Goal: Transaction & Acquisition: Purchase product/service

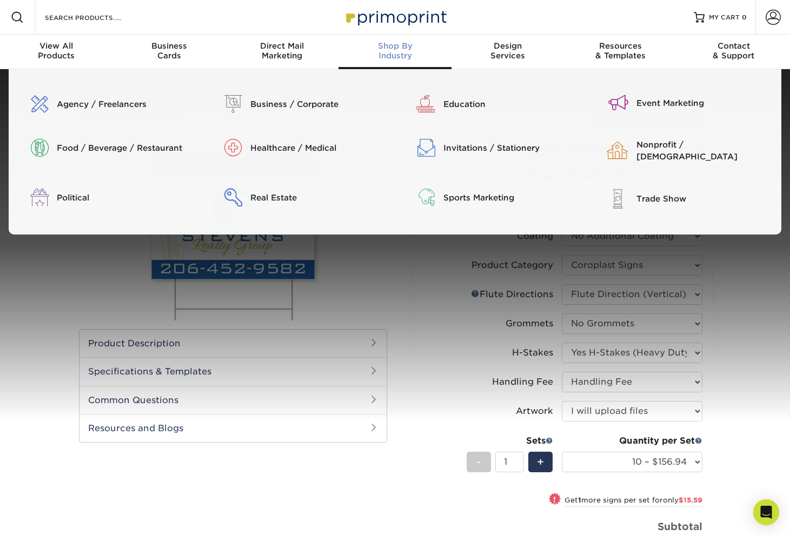
select select "12.00x18.00"
select select "b3582ed5-6912-492c-8440-2cc51afdb8e1"
select select "b9474d6d-25b7-40b8-b284-85b7690982f8"
select select "90d329df-db80-4206-b821-ff9d3f363977"
select select "4f193f0c-e5fb-478c-8161-db35ebbf29ae"
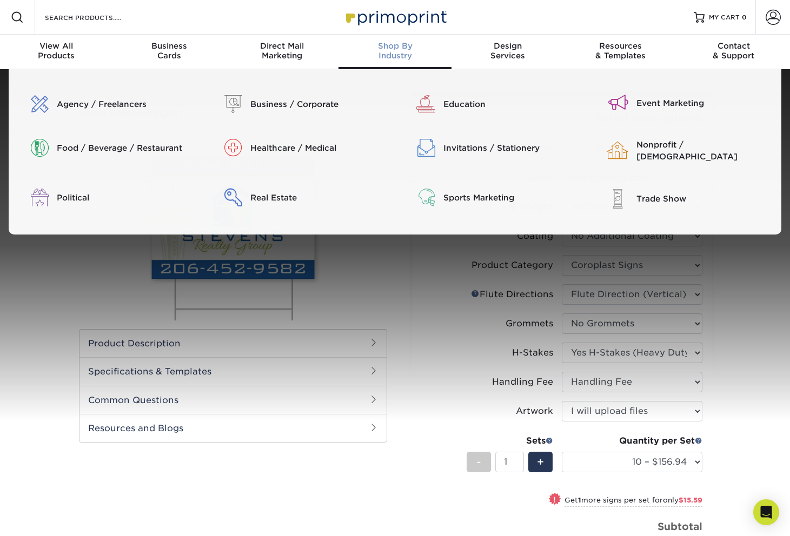
select select "ab74c079-444c-4260-ae6a-e09bdee8073c"
select select "upload"
select select "10 – $156.94"
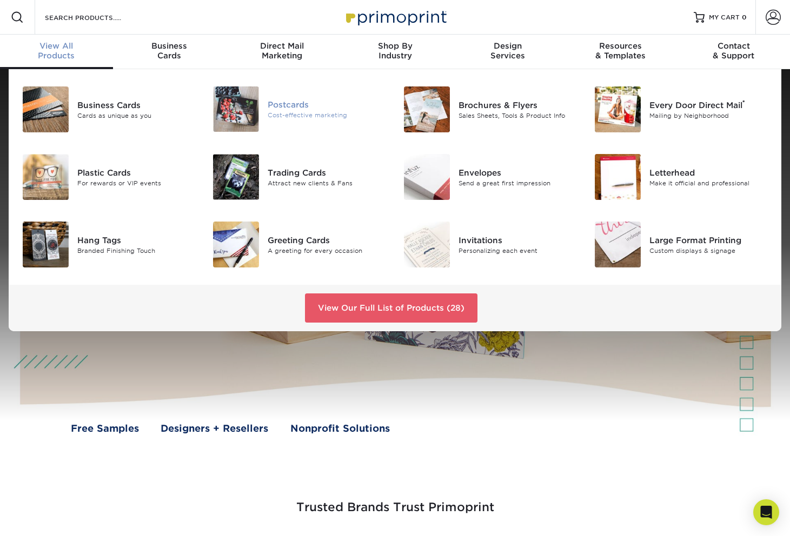
click at [280, 104] on div "Postcards" at bounding box center [327, 104] width 119 height 12
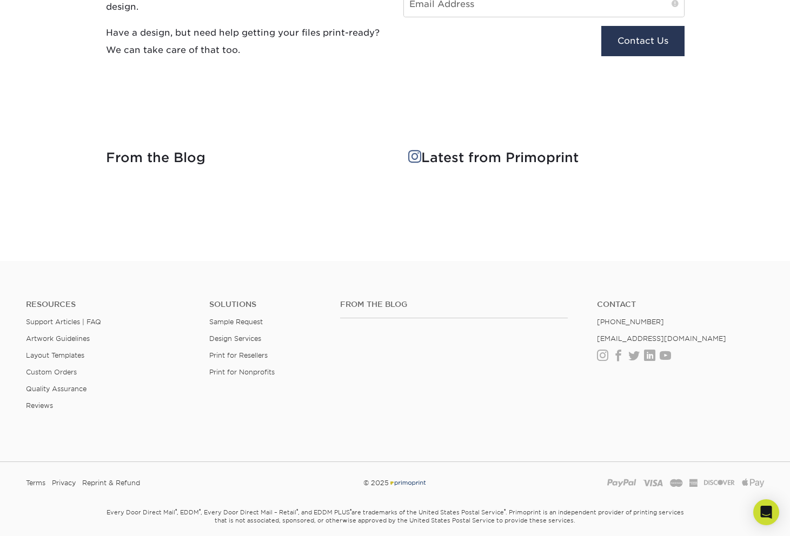
scroll to position [1972, 0]
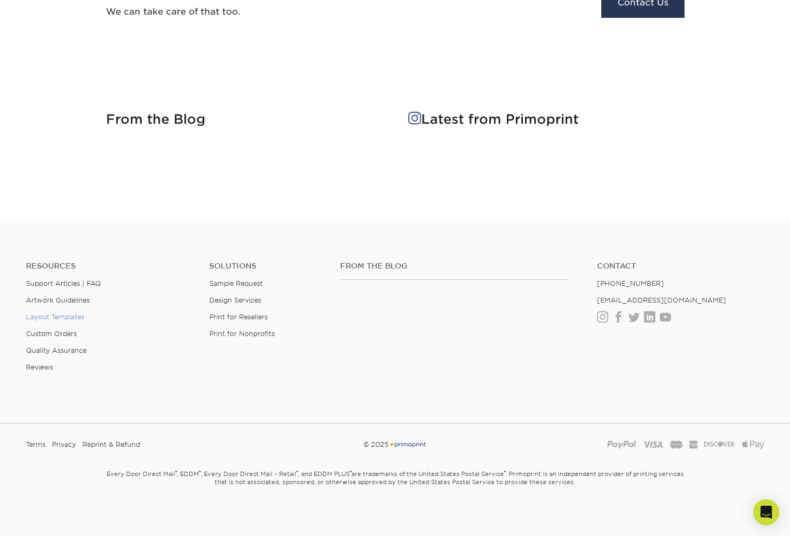
click at [72, 315] on link "Layout Templates" at bounding box center [55, 317] width 58 height 8
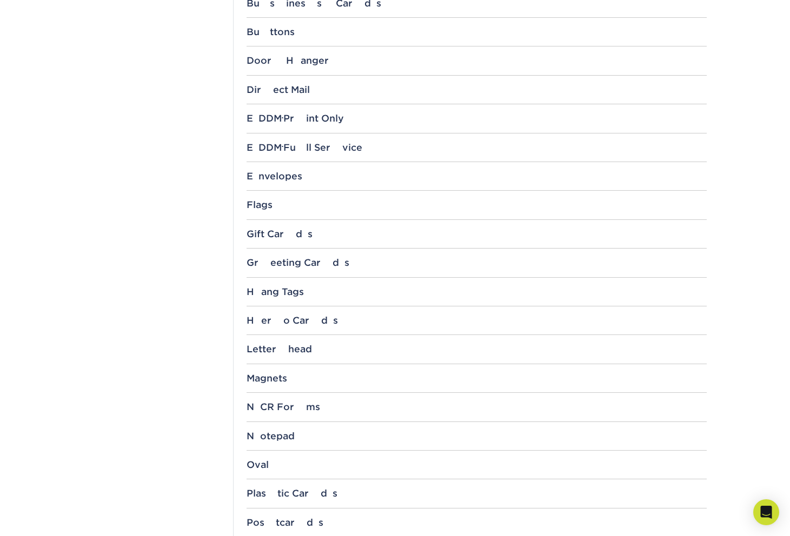
scroll to position [1006, 0]
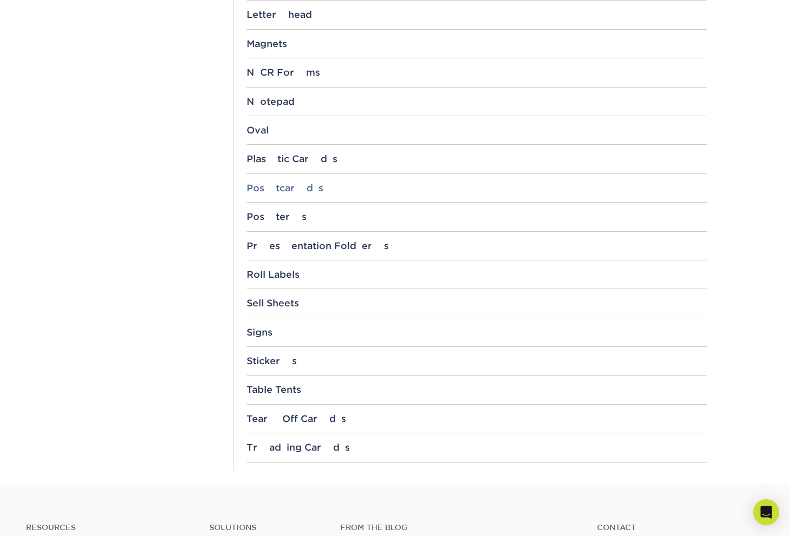
click at [275, 183] on div "Postcards" at bounding box center [477, 188] width 460 height 11
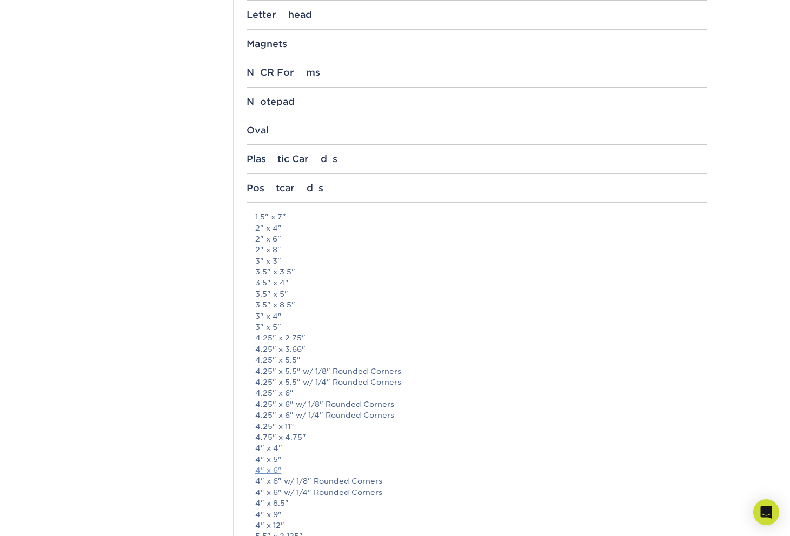
click at [262, 466] on link "4" x 6"" at bounding box center [268, 470] width 26 height 9
